Goal: Information Seeking & Learning: Check status

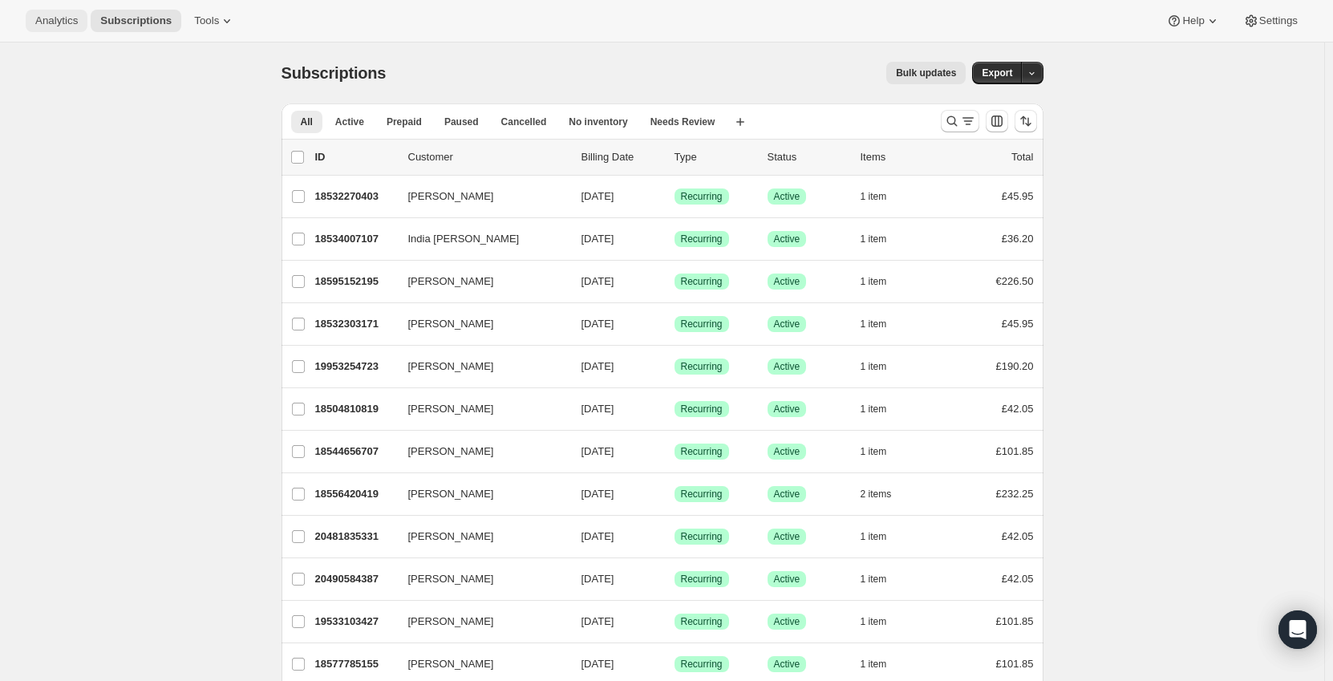
click at [63, 18] on span "Analytics" at bounding box center [56, 20] width 43 height 13
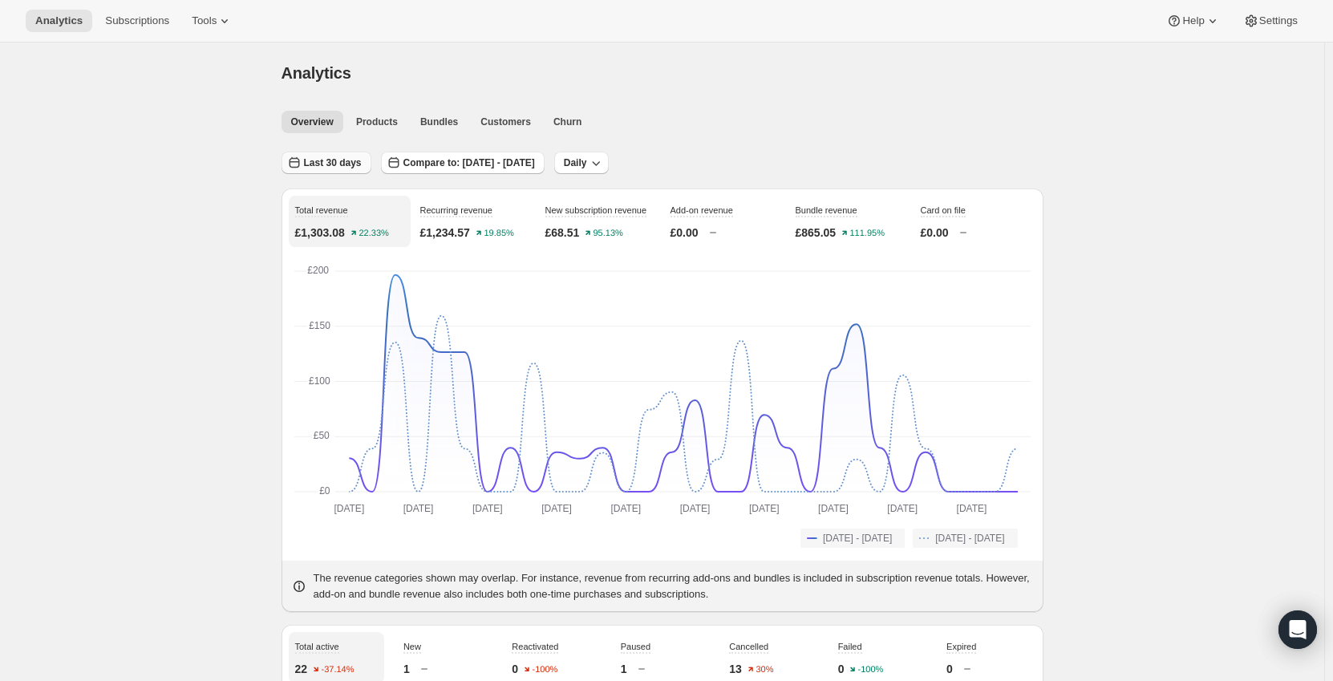
click at [351, 161] on span "Last 30 days" at bounding box center [333, 162] width 58 height 13
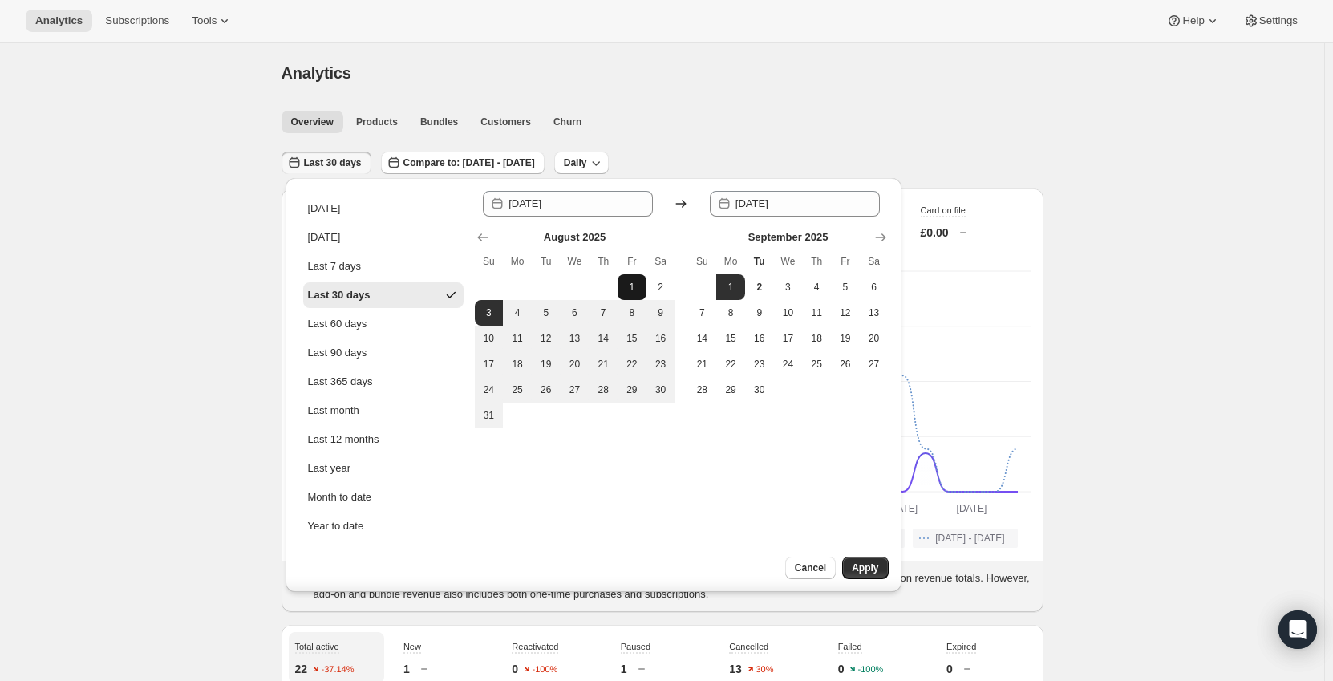
click at [635, 287] on span "1" at bounding box center [632, 287] width 16 height 13
type input "[DATE]"
click at [483, 414] on span "31" at bounding box center [489, 415] width 16 height 13
type input "[DATE]"
click at [863, 571] on span "Apply" at bounding box center [865, 568] width 26 height 13
